Goal: Entertainment & Leisure: Consume media (video, audio)

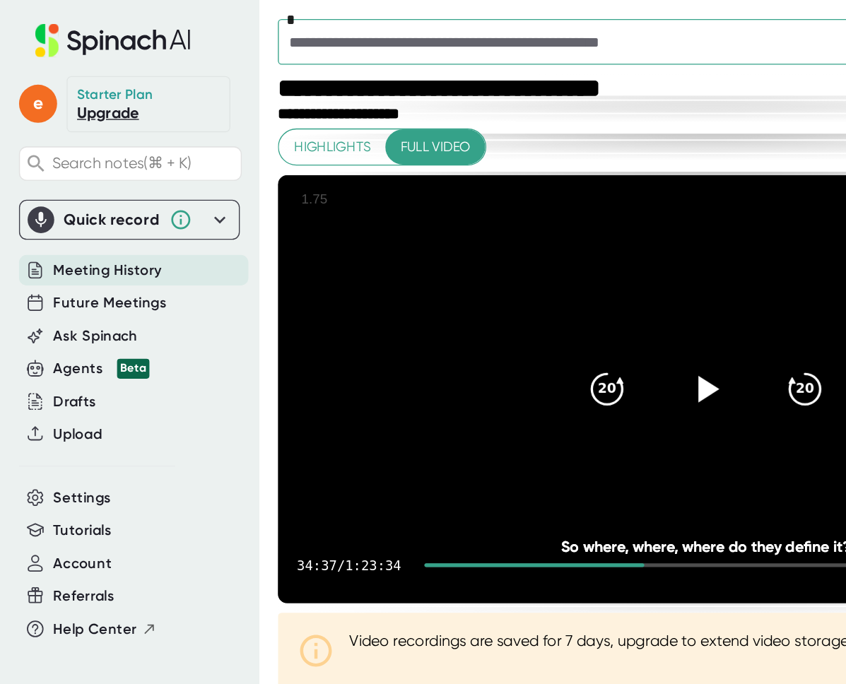
scroll to position [5, 0]
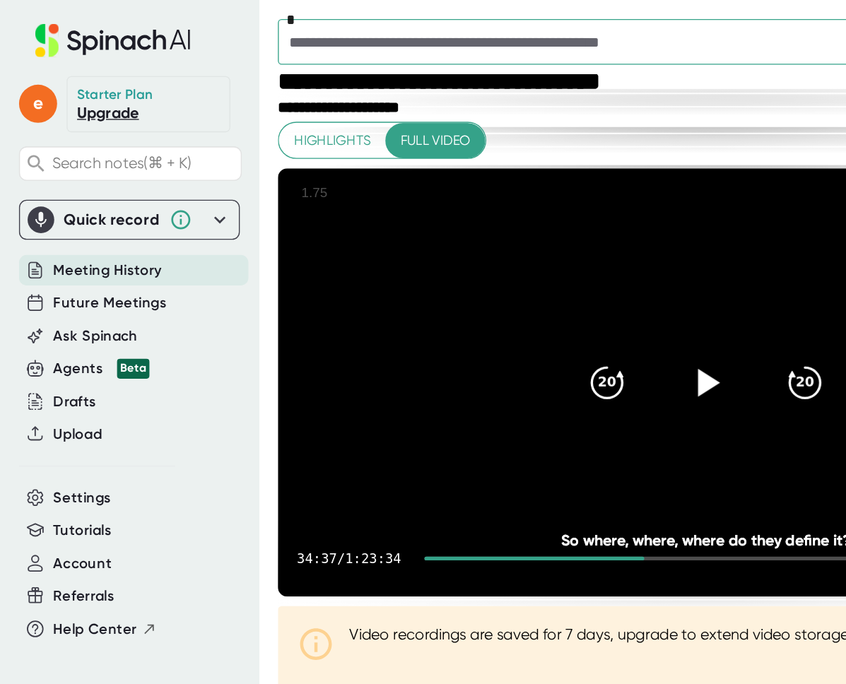
click at [533, 301] on icon at bounding box center [524, 283] width 35 height 35
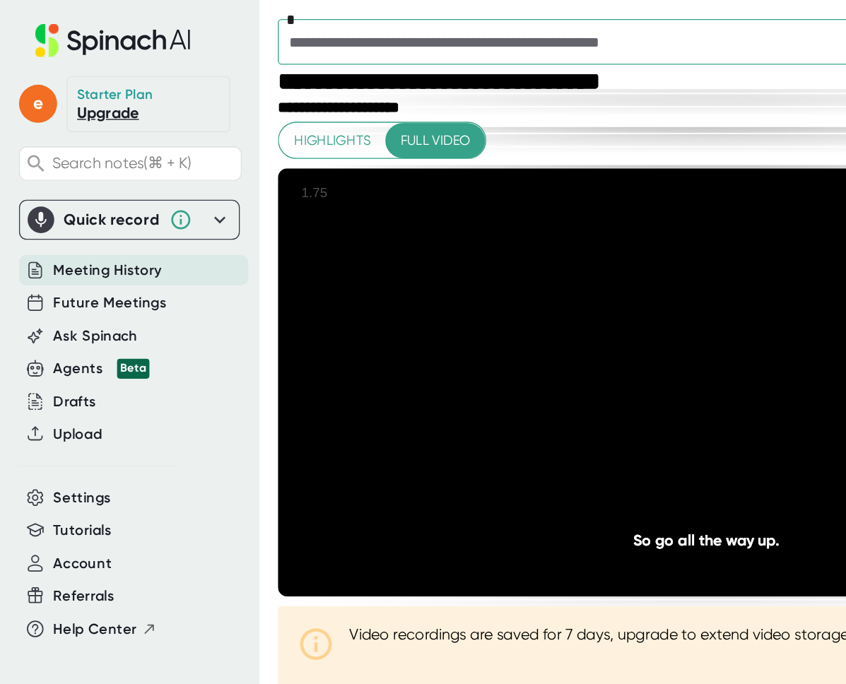
click at [550, 485] on div "Video recordings are saved for 7 days, upgrade to extend video storage. Find ou…" at bounding box center [524, 484] width 636 height 69
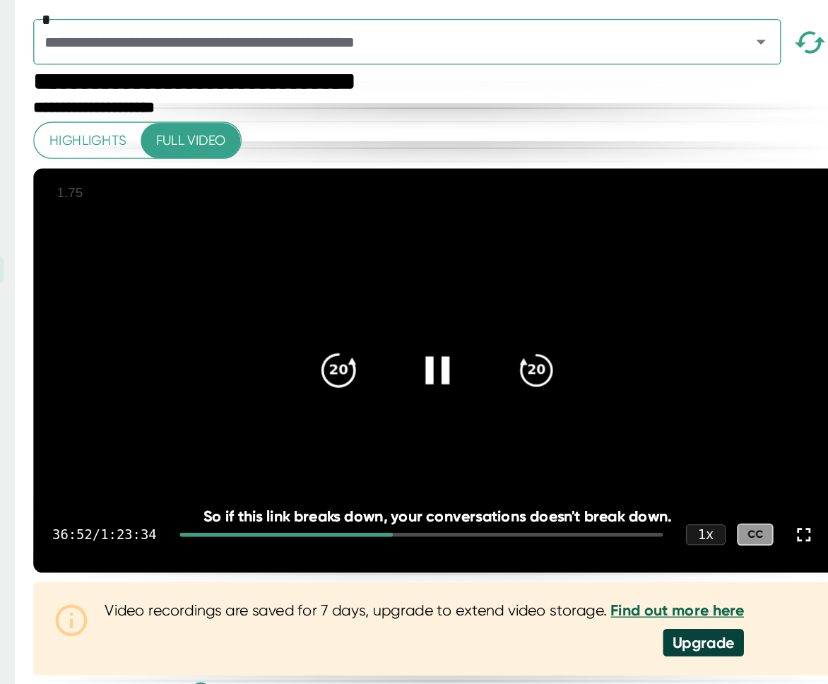
click at [433, 293] on icon "20" at bounding box center [433, 274] width 35 height 35
click at [515, 285] on icon at bounding box center [507, 274] width 18 height 20
click at [512, 293] on icon at bounding box center [506, 274] width 35 height 35
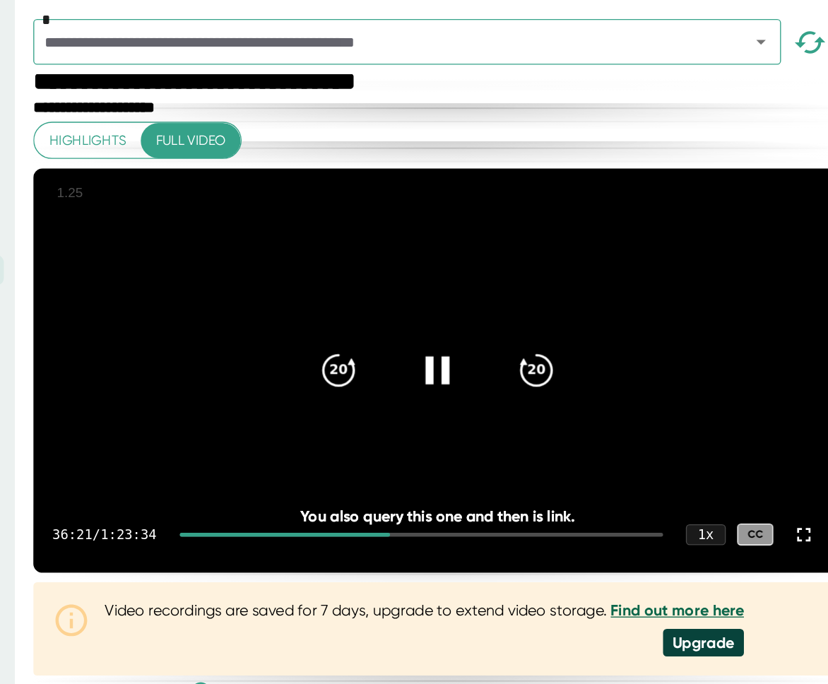
click at [512, 293] on icon at bounding box center [506, 274] width 35 height 35
click at [519, 286] on icon at bounding box center [506, 274] width 35 height 35
click at [450, 293] on icon "20" at bounding box center [433, 274] width 35 height 35
click at [518, 293] on icon at bounding box center [506, 274] width 35 height 35
click at [526, 285] on div at bounding box center [506, 274] width 59 height 59
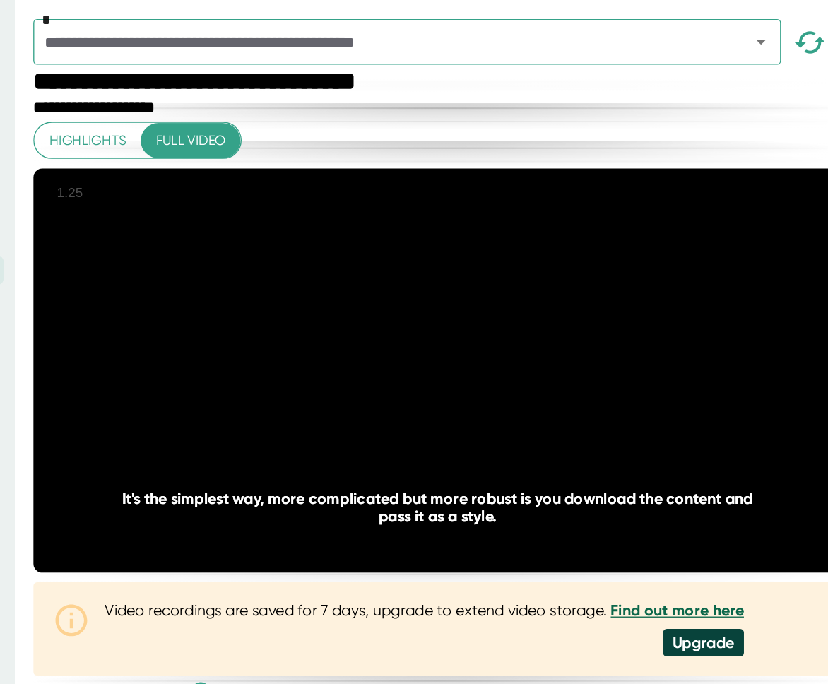
click at [490, 296] on div at bounding box center [506, 274] width 59 height 59
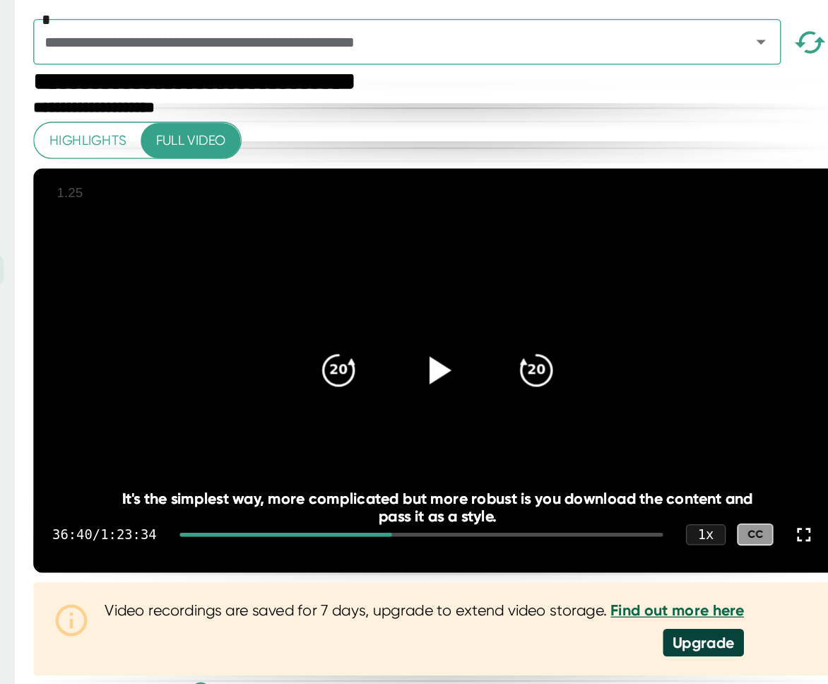
click at [514, 293] on icon at bounding box center [506, 274] width 35 height 35
click at [515, 293] on icon at bounding box center [506, 274] width 35 height 35
click at [506, 285] on icon at bounding box center [509, 274] width 16 height 20
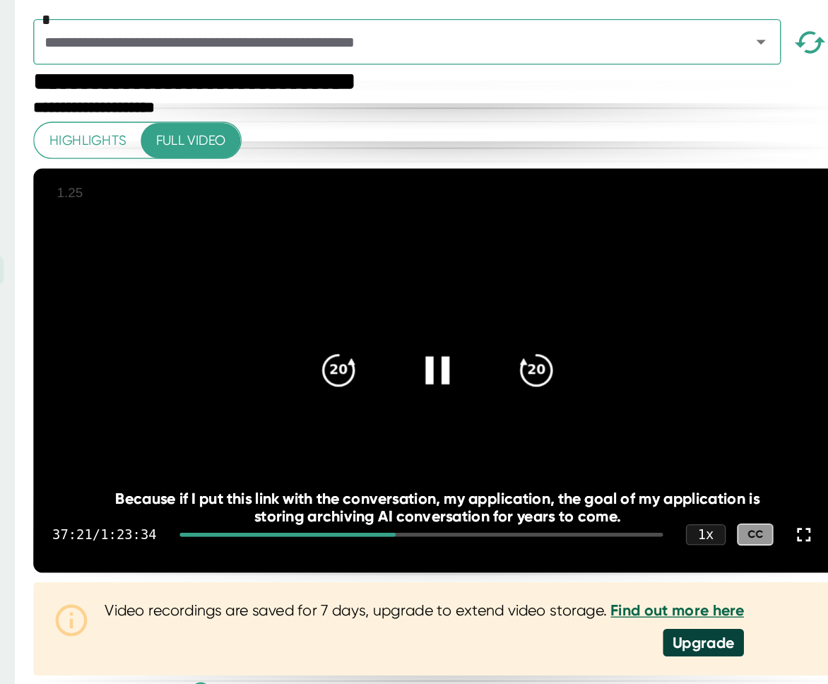
click at [493, 286] on div at bounding box center [506, 274] width 59 height 59
click at [515, 290] on icon at bounding box center [506, 274] width 35 height 35
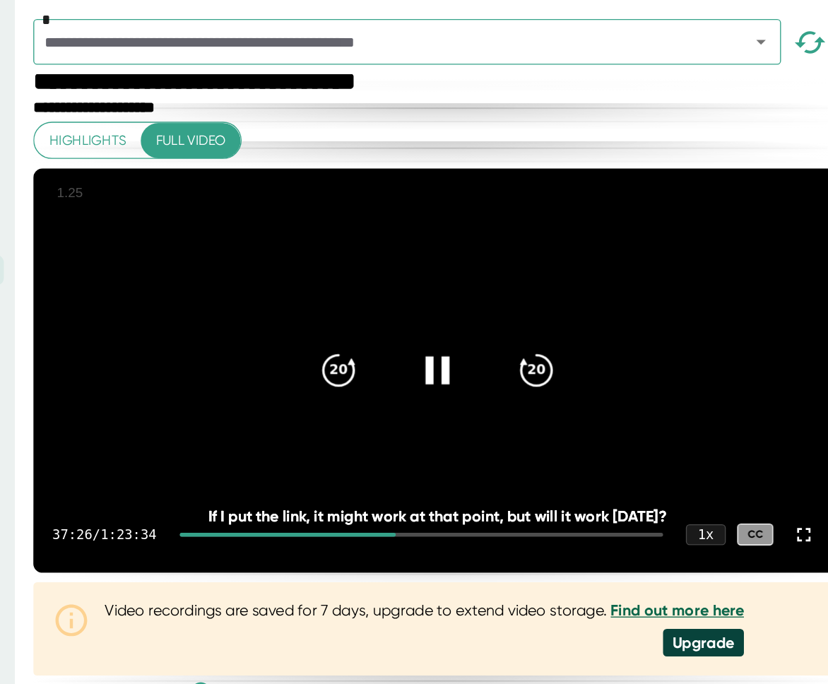
click at [514, 285] on icon at bounding box center [507, 274] width 18 height 20
click at [514, 285] on icon at bounding box center [509, 274] width 16 height 20
click at [515, 305] on div at bounding box center [506, 274] width 59 height 59
click at [516, 305] on div at bounding box center [506, 274] width 59 height 59
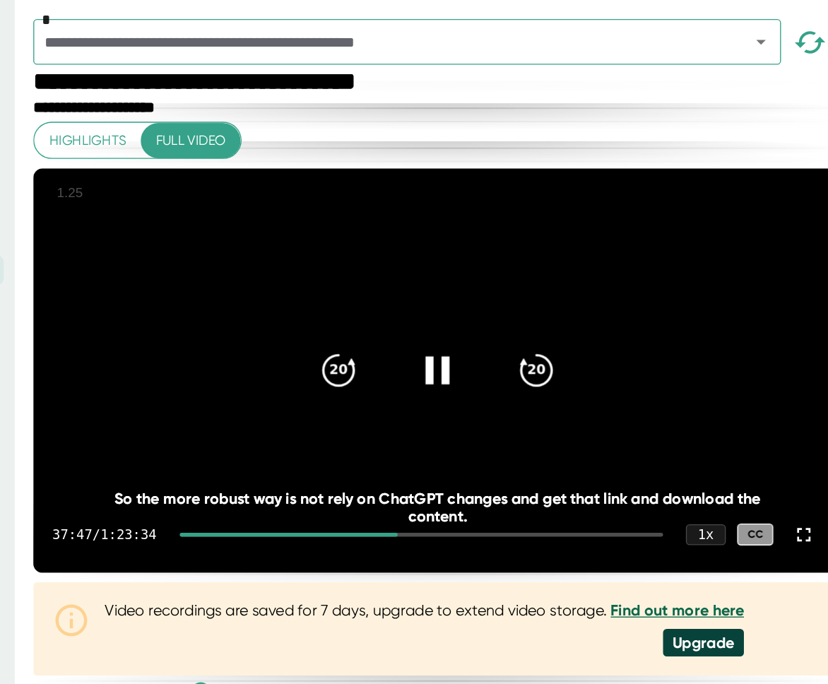
click at [516, 305] on div at bounding box center [506, 274] width 59 height 59
click at [515, 291] on icon at bounding box center [506, 274] width 35 height 35
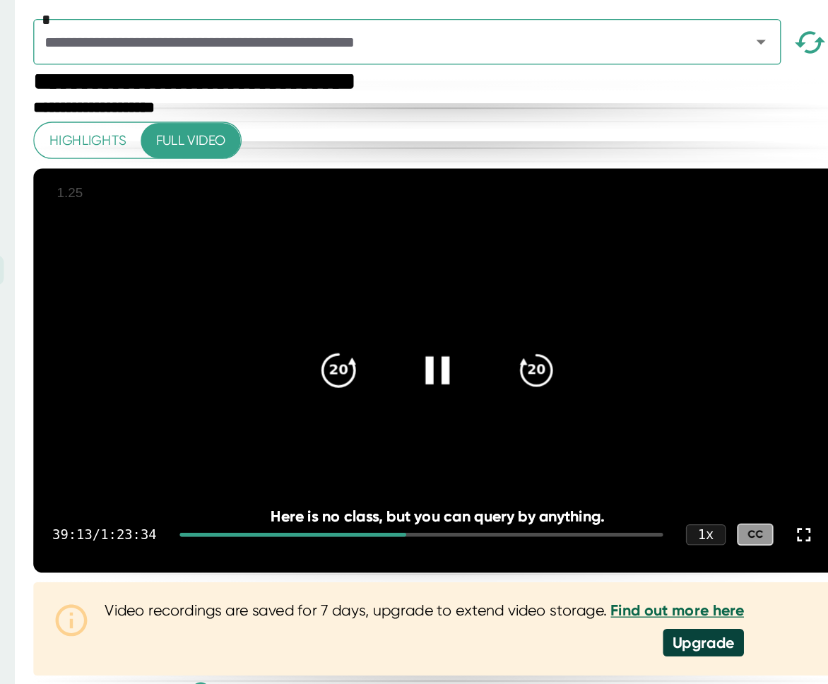
click at [428, 293] on icon "20" at bounding box center [433, 274] width 35 height 35
click at [430, 281] on icon "20" at bounding box center [433, 274] width 35 height 35
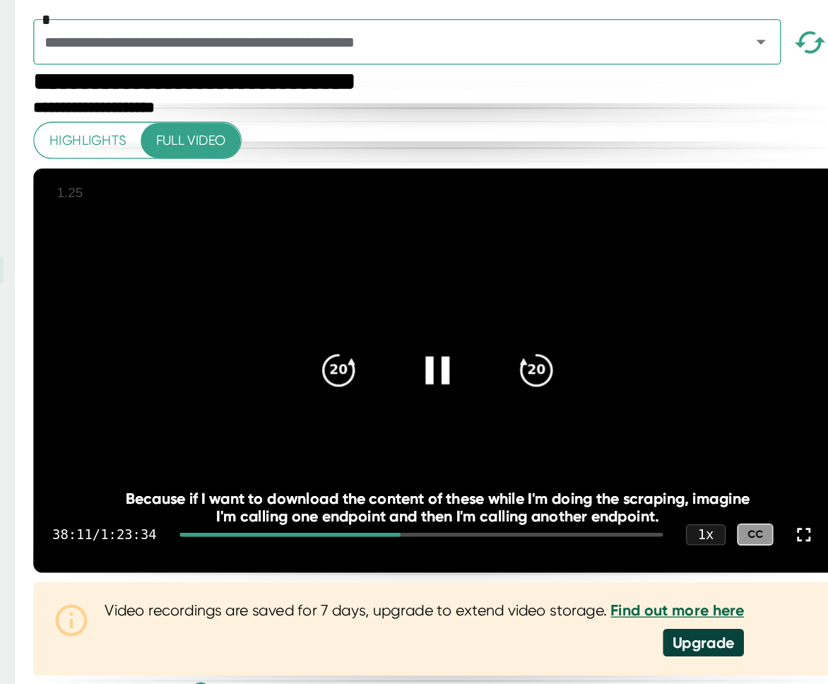
drag, startPoint x: 430, startPoint y: 280, endPoint x: 539, endPoint y: 212, distance: 127.7
click at [539, 212] on div "20 20 38:11 / 1:23:34 1 x CC Because if I want to download the content of these…" at bounding box center [506, 275] width 601 height 300
click at [454, 305] on div "20" at bounding box center [433, 274] width 59 height 59
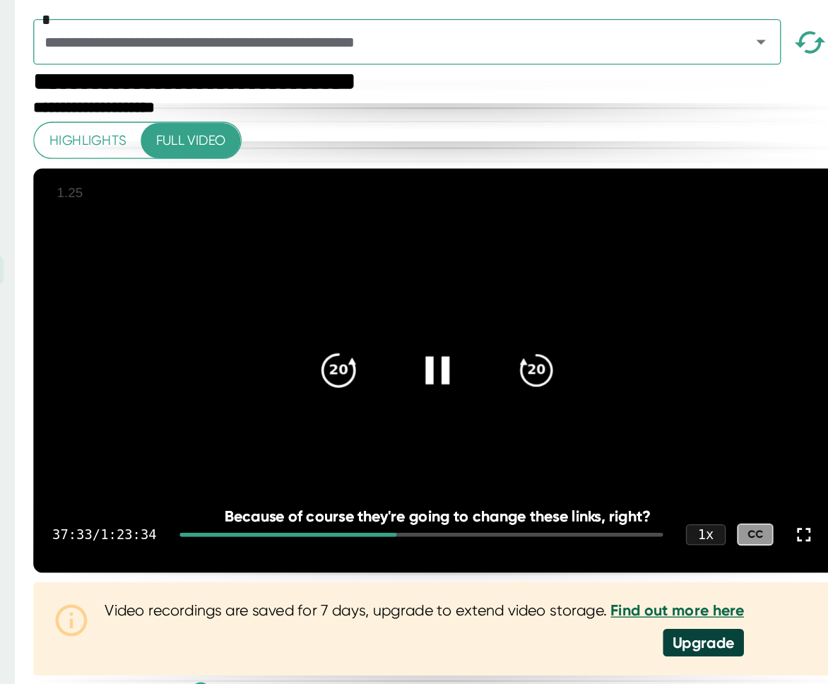
click at [454, 305] on div "20" at bounding box center [433, 274] width 59 height 59
click at [431, 293] on icon "20" at bounding box center [433, 274] width 35 height 35
click at [519, 288] on icon at bounding box center [506, 274] width 35 height 35
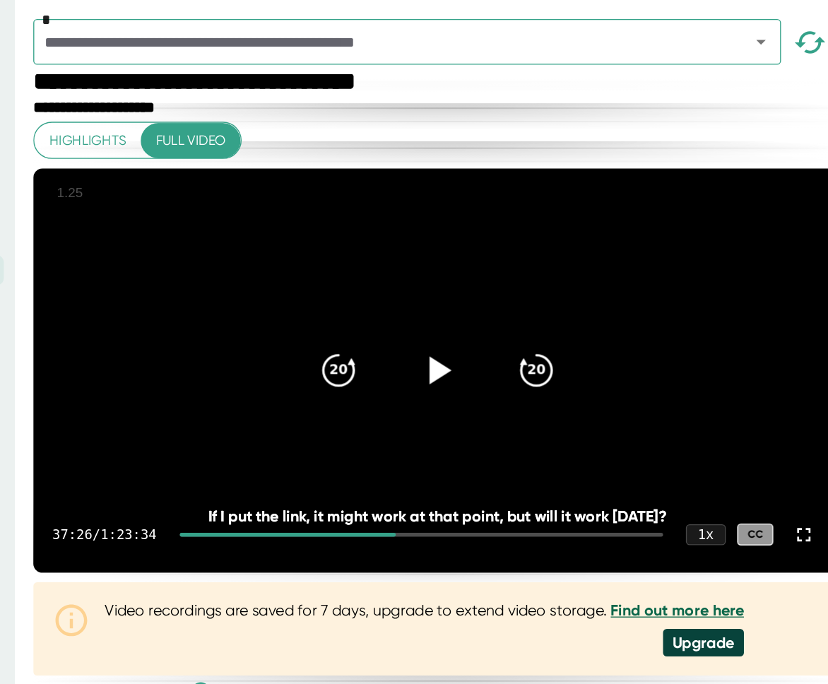
click at [510, 293] on icon at bounding box center [506, 274] width 35 height 35
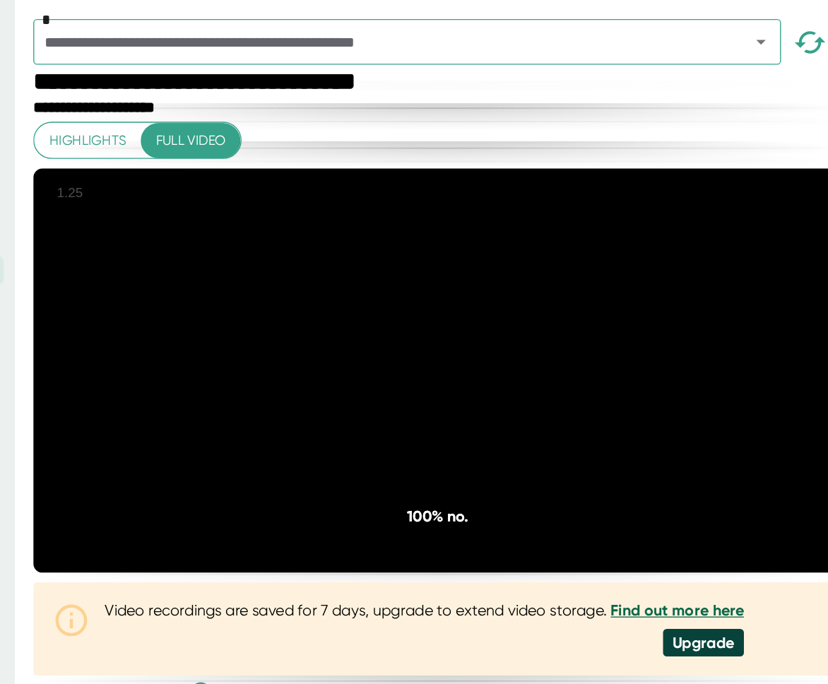
click at [510, 293] on icon at bounding box center [506, 274] width 35 height 35
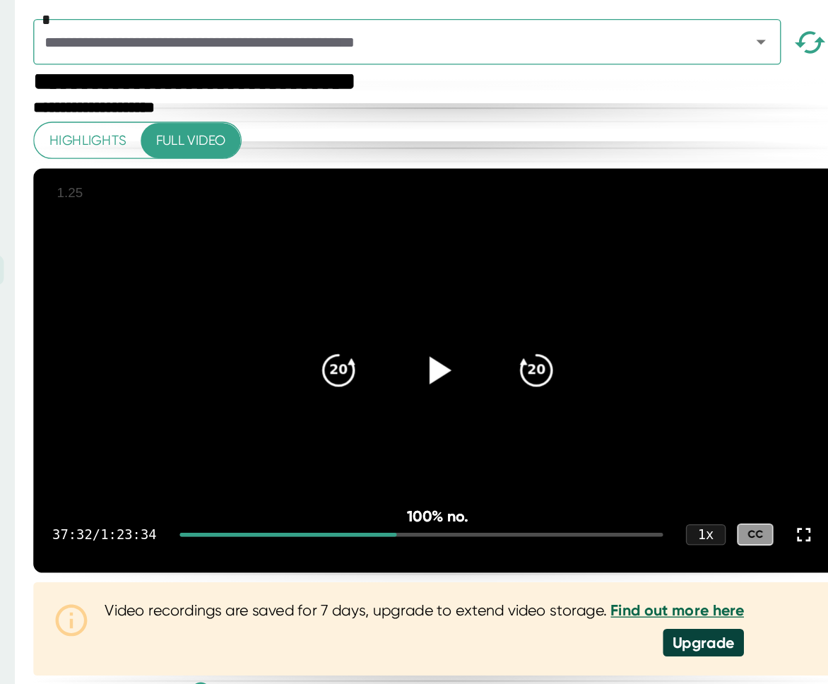
click at [510, 293] on icon at bounding box center [506, 274] width 35 height 35
click at [577, 305] on div "20" at bounding box center [580, 274] width 59 height 59
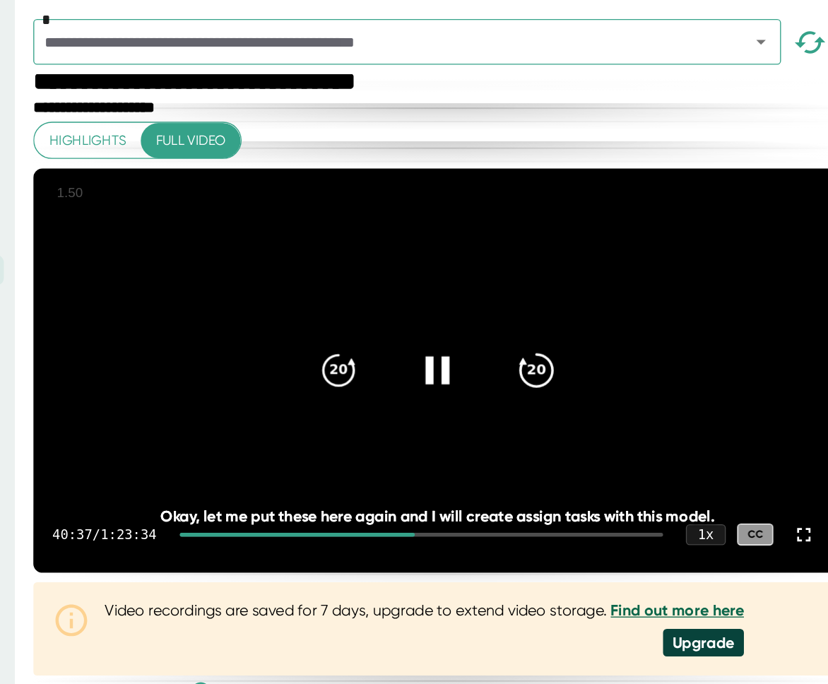
click at [581, 293] on icon "20" at bounding box center [580, 274] width 35 height 35
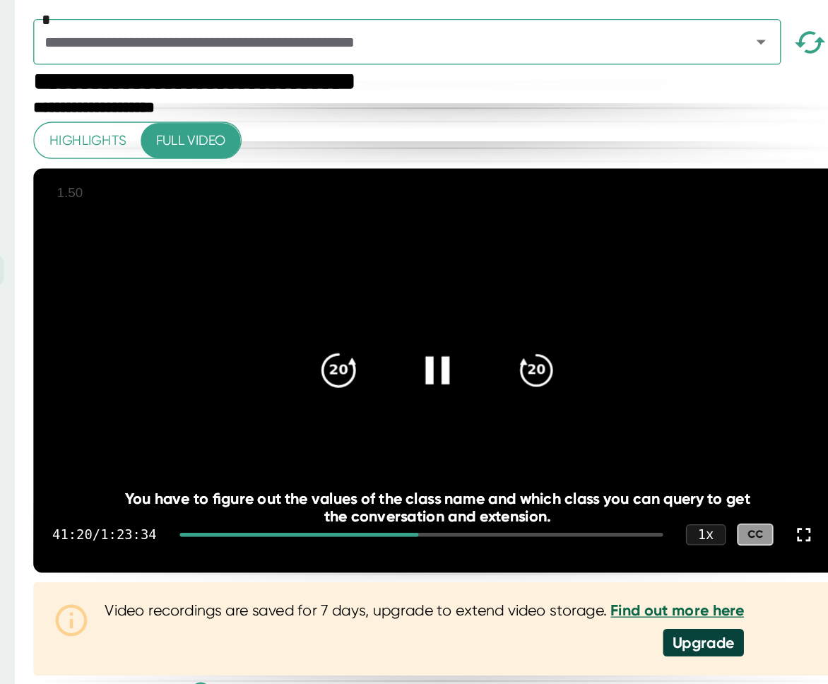
click at [439, 293] on icon "20" at bounding box center [433, 274] width 35 height 35
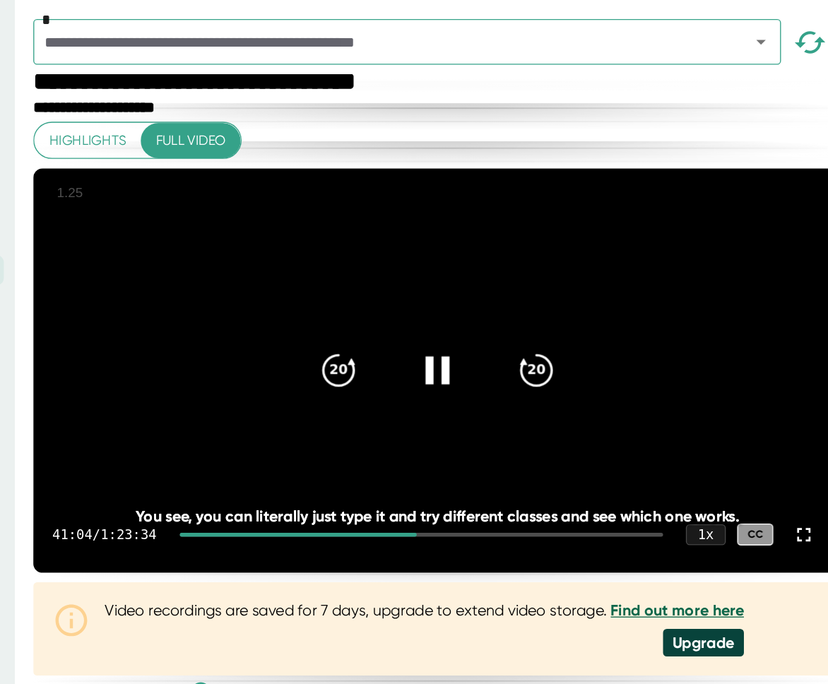
click at [495, 290] on div at bounding box center [506, 274] width 59 height 59
click at [507, 305] on div at bounding box center [506, 274] width 59 height 59
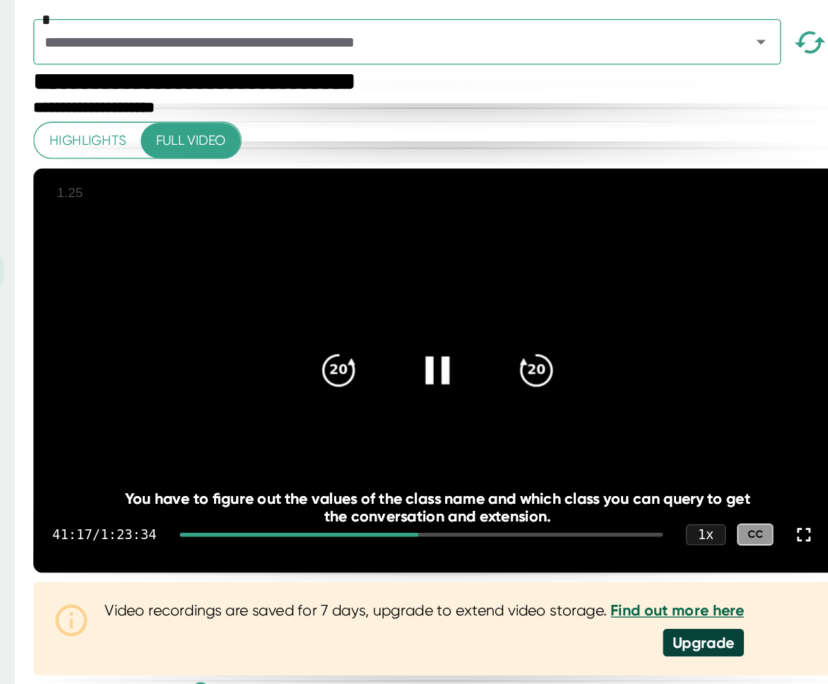
click at [542, 355] on video at bounding box center [506, 275] width 601 height 300
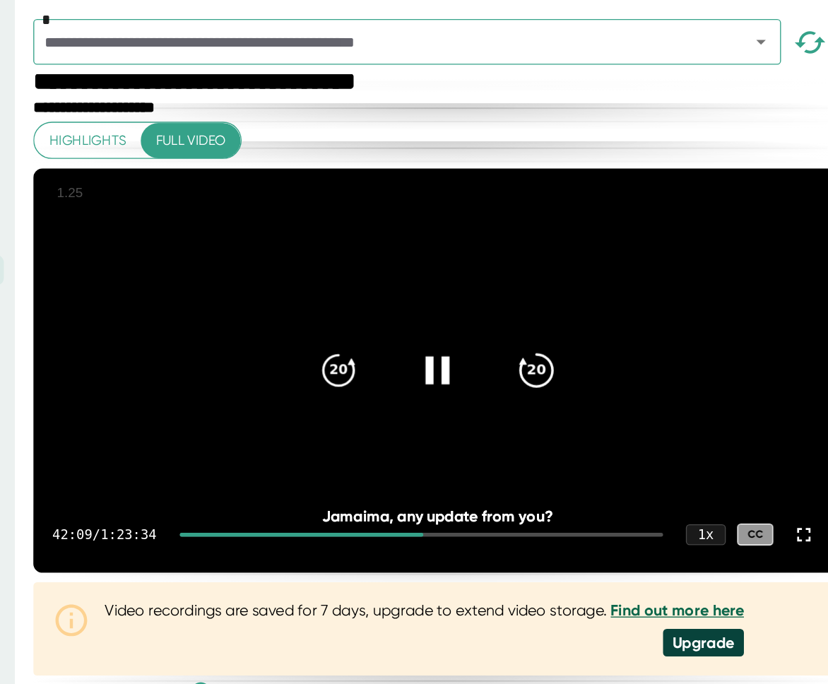
click at [582, 293] on icon "20" at bounding box center [580, 274] width 35 height 35
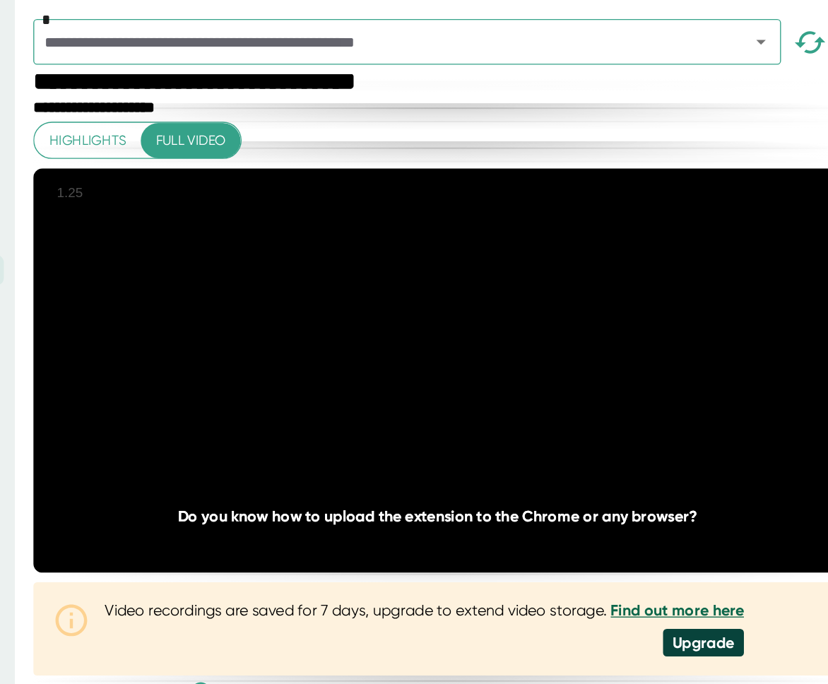
click at [582, 293] on icon "20" at bounding box center [580, 274] width 35 height 35
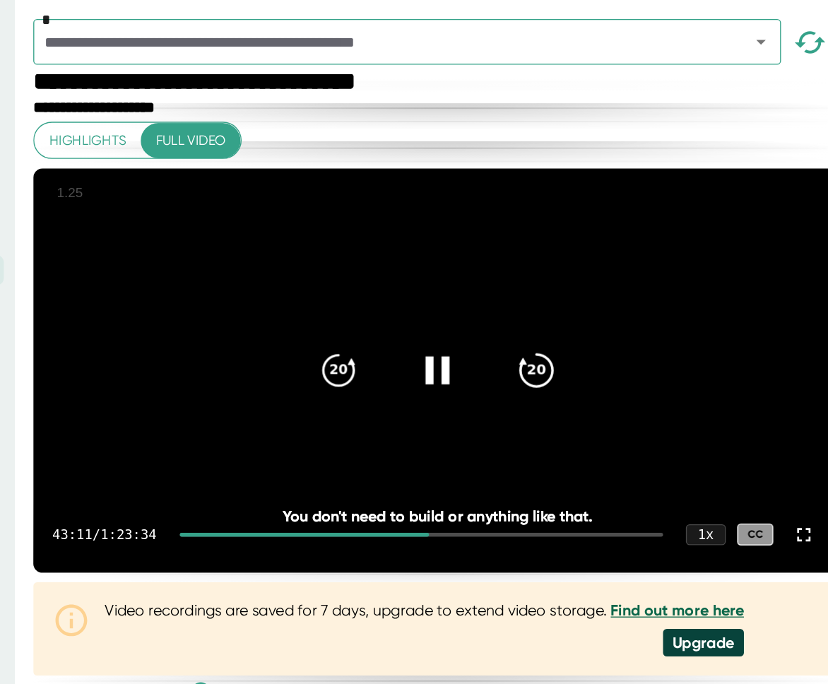
click at [583, 293] on icon "20" at bounding box center [580, 274] width 35 height 35
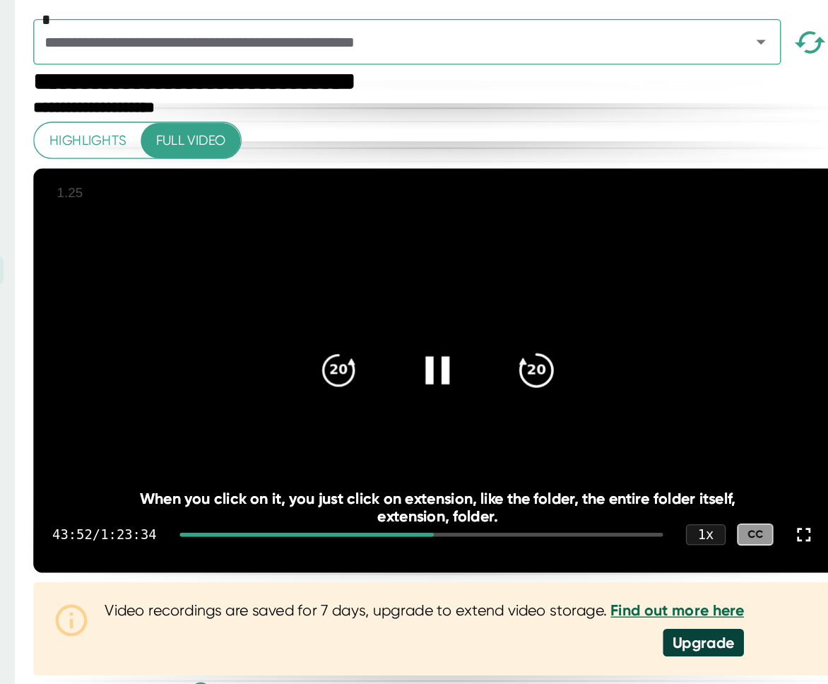
click at [583, 293] on icon "20" at bounding box center [580, 274] width 35 height 35
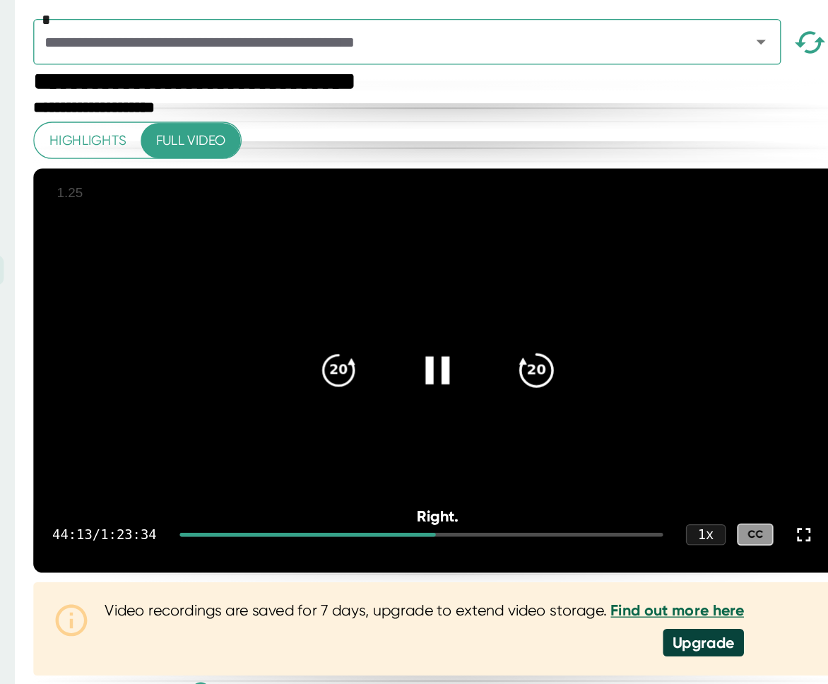
click at [583, 293] on icon "20" at bounding box center [580, 274] width 35 height 35
click at [584, 293] on icon "20" at bounding box center [580, 274] width 35 height 35
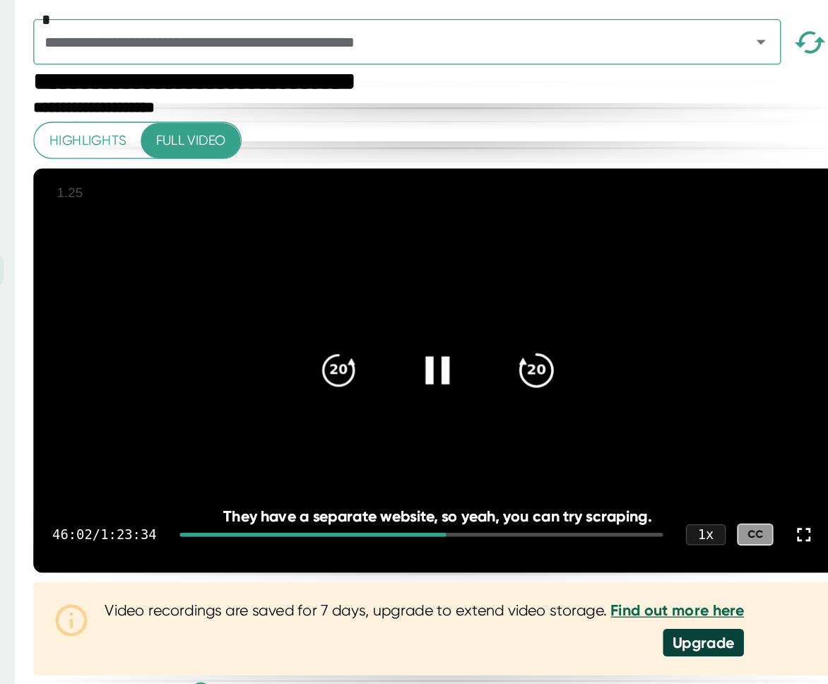
click at [584, 293] on icon "20" at bounding box center [580, 274] width 35 height 35
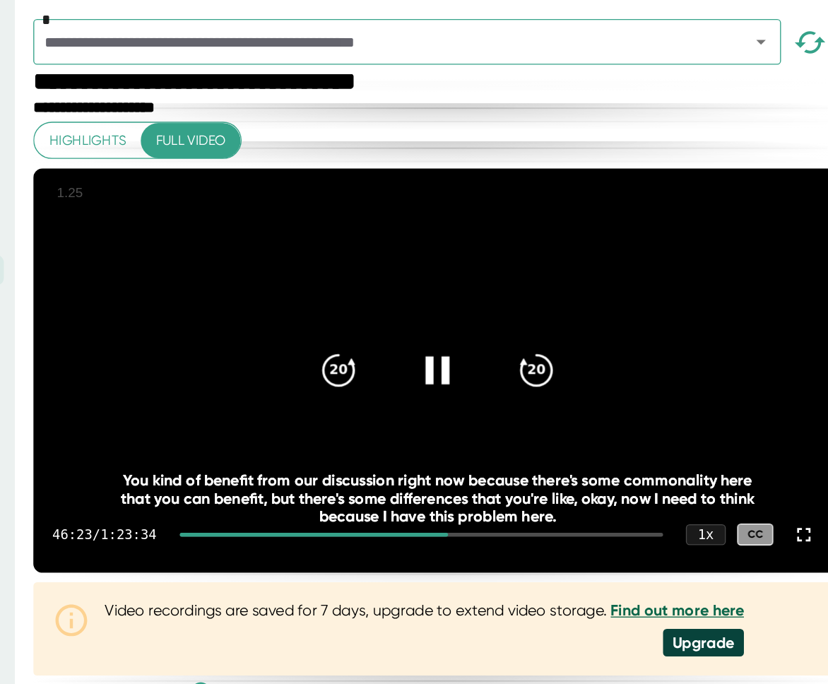
click at [507, 293] on icon at bounding box center [506, 274] width 35 height 35
click at [575, 293] on icon "20" at bounding box center [580, 274] width 35 height 35
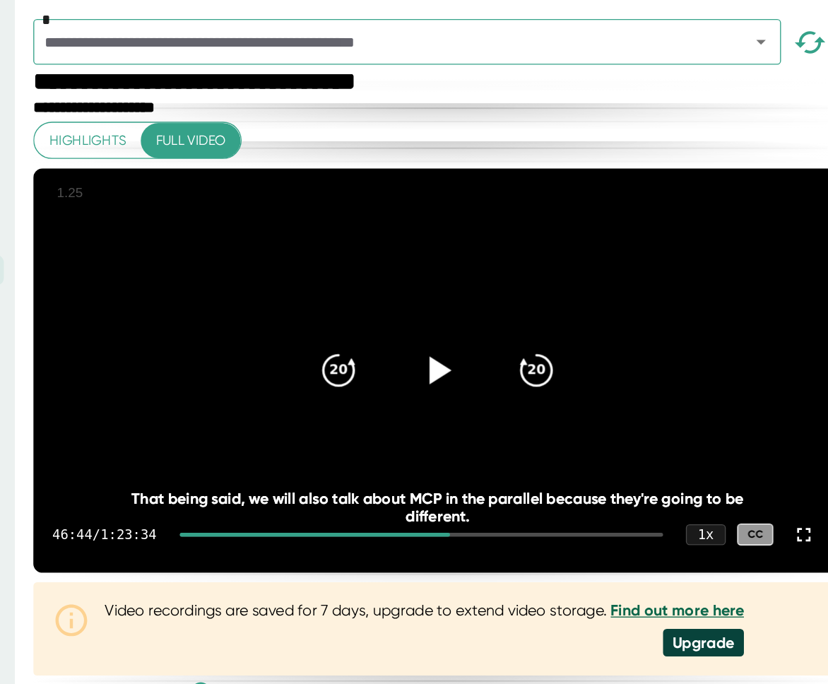
click at [505, 293] on icon at bounding box center [506, 274] width 35 height 35
click at [562, 305] on div "20" at bounding box center [580, 274] width 59 height 59
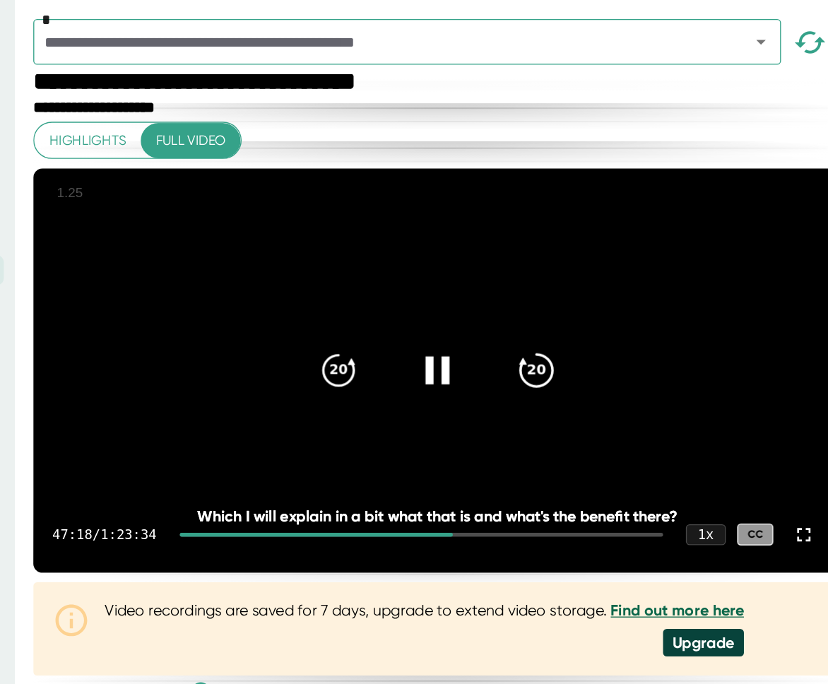
click at [575, 293] on icon "20" at bounding box center [580, 274] width 35 height 35
click at [584, 293] on icon "20" at bounding box center [580, 274] width 35 height 35
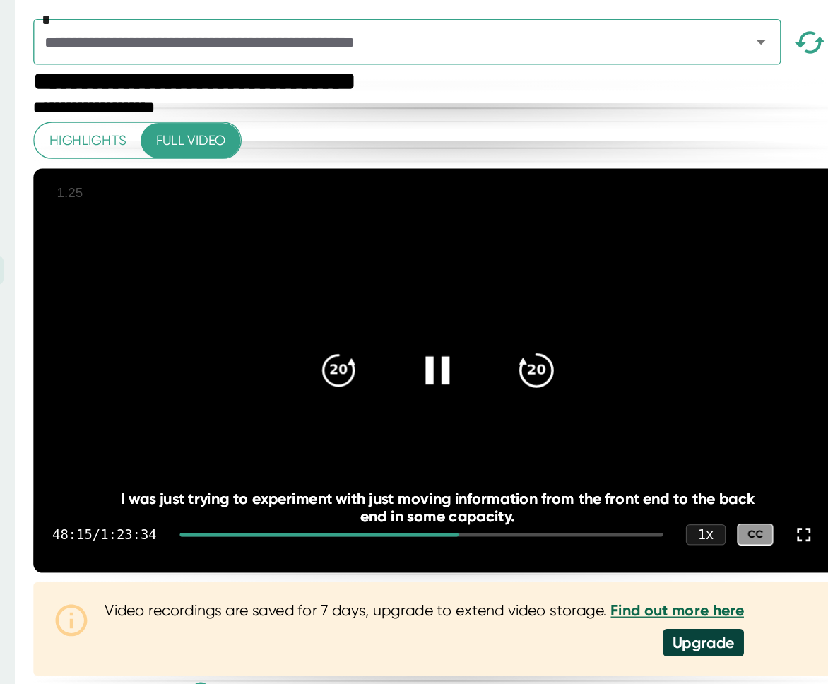
click at [579, 293] on icon "20" at bounding box center [580, 274] width 35 height 35
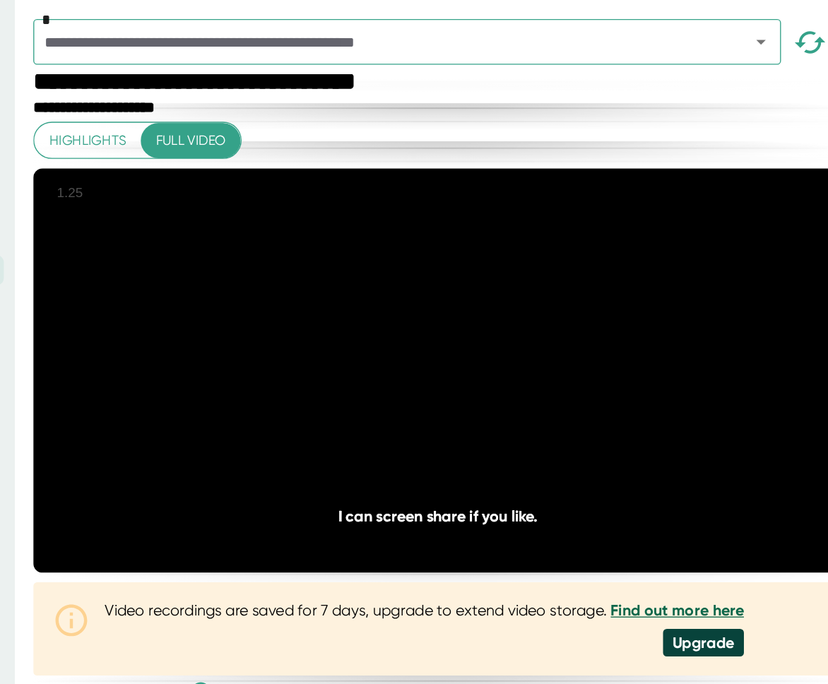
click at [579, 293] on icon "20" at bounding box center [580, 274] width 35 height 35
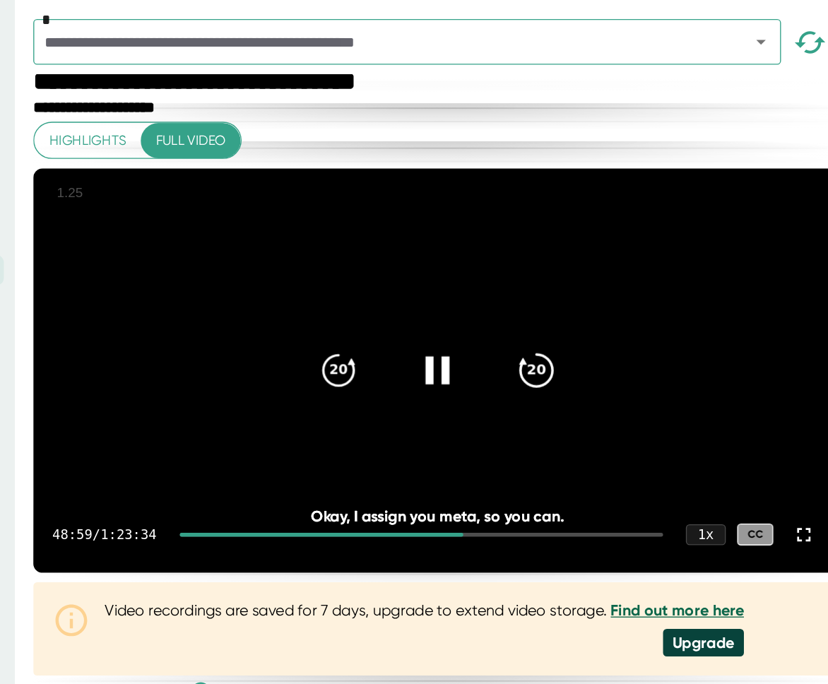
click at [580, 293] on icon "20" at bounding box center [580, 274] width 35 height 35
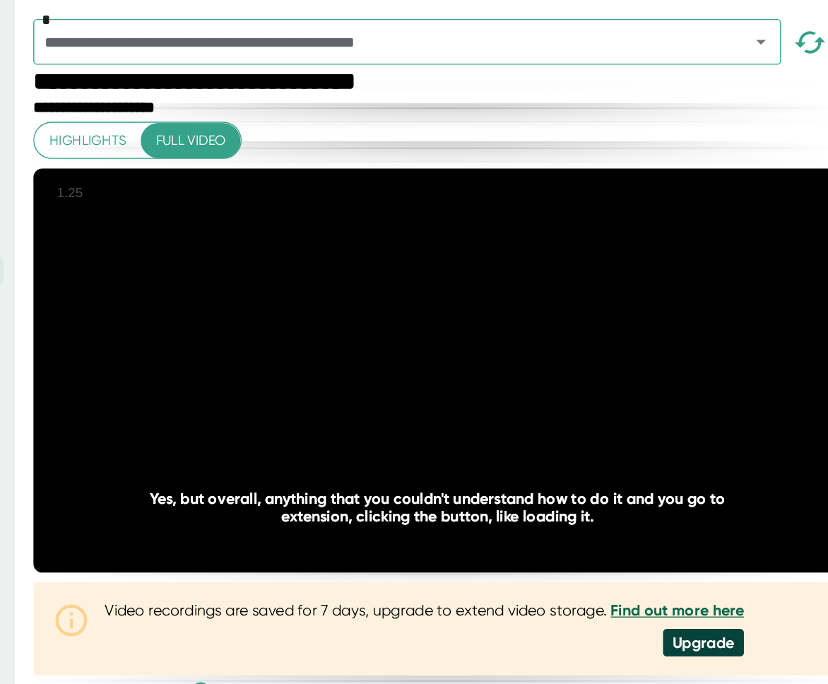
click at [580, 293] on icon "20" at bounding box center [580, 274] width 35 height 35
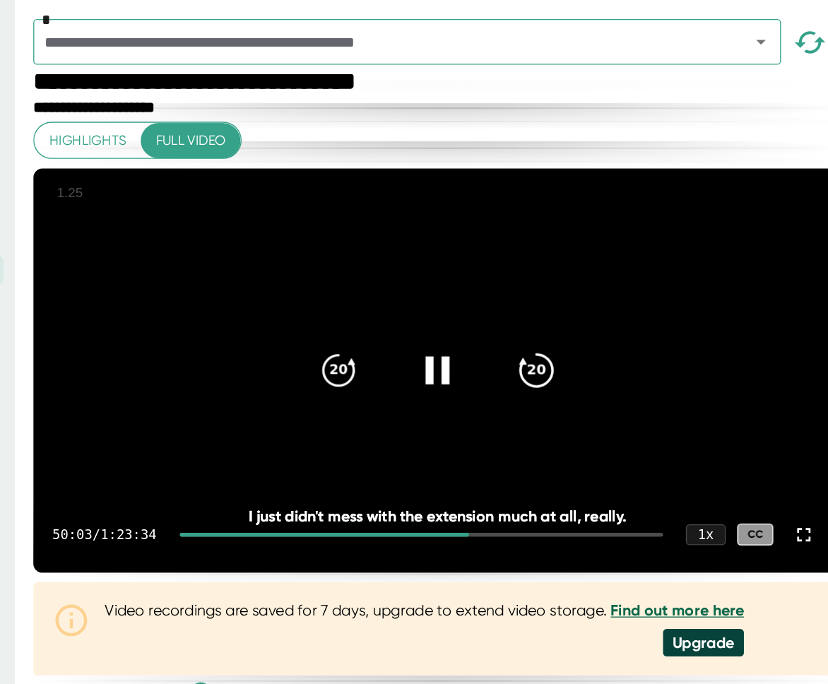
click at [583, 293] on icon "20" at bounding box center [580, 274] width 35 height 35
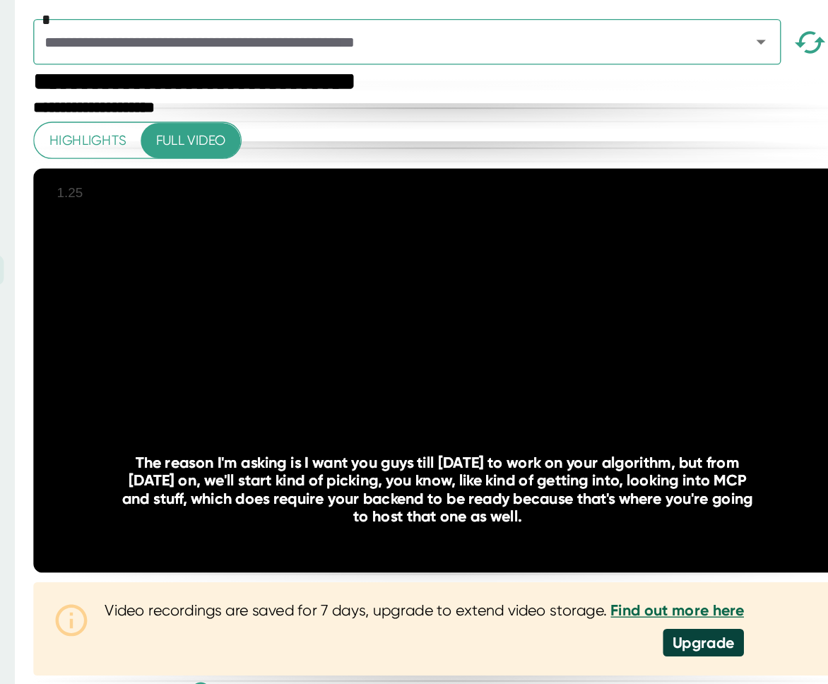
click at [515, 293] on icon at bounding box center [506, 274] width 35 height 35
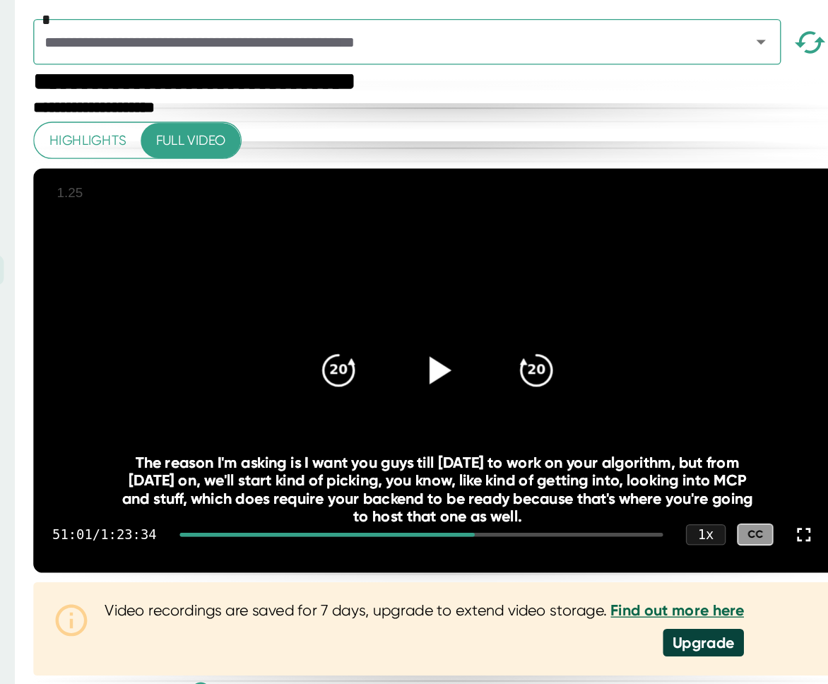
click at [508, 286] on icon at bounding box center [506, 274] width 35 height 35
click at [508, 288] on icon at bounding box center [506, 274] width 35 height 35
